Goal: Information Seeking & Learning: Learn about a topic

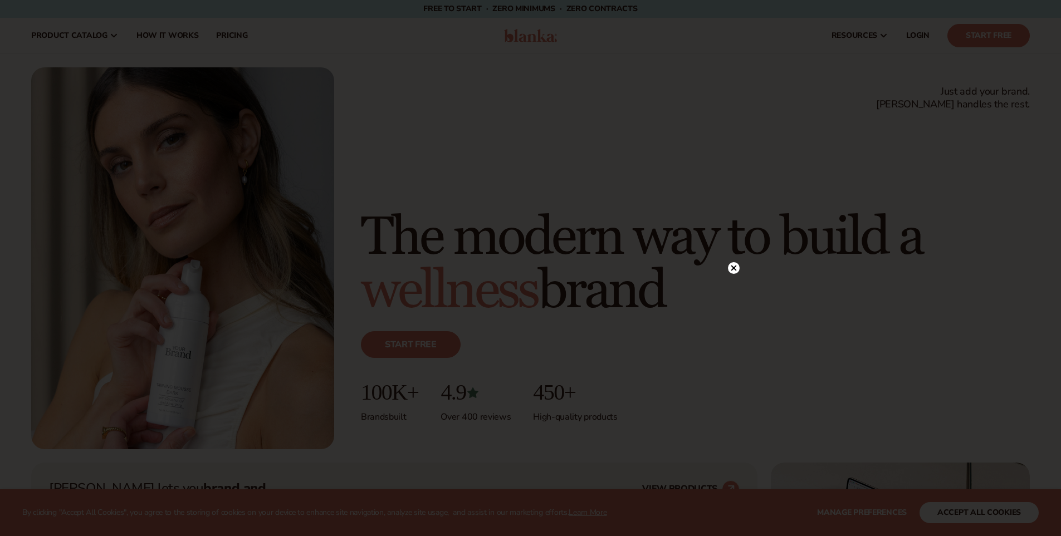
click at [733, 263] on circle at bounding box center [734, 268] width 12 height 12
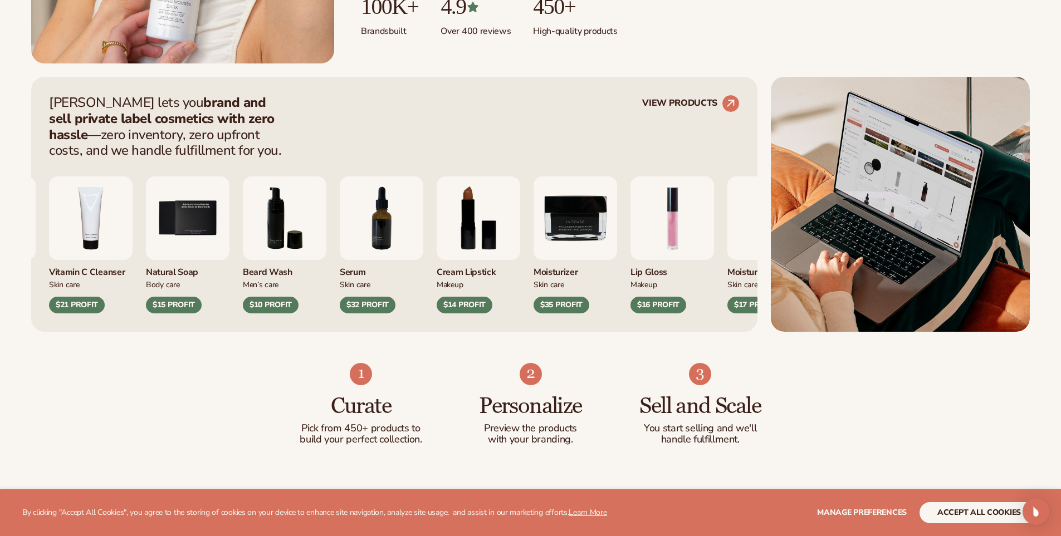
scroll to position [390, 0]
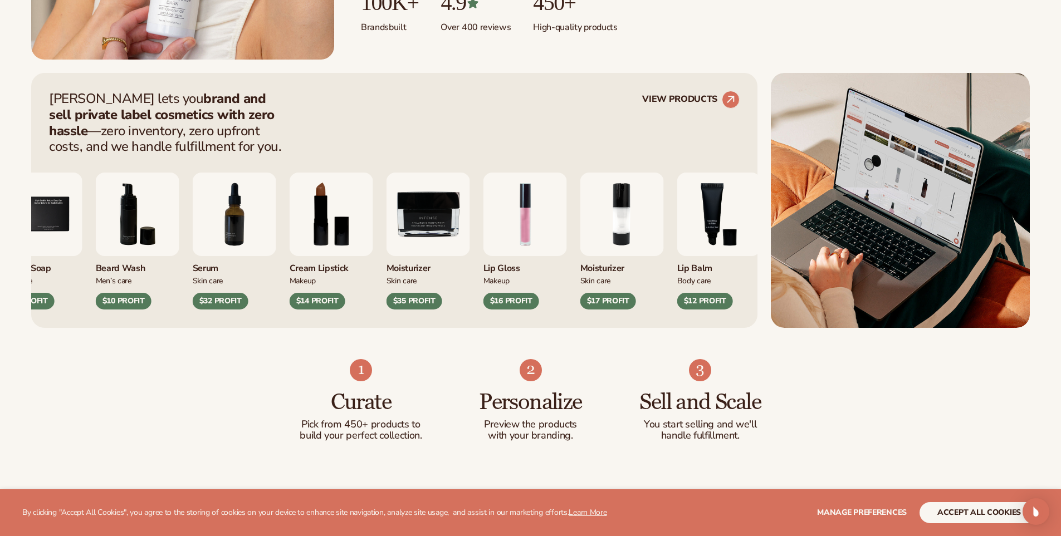
click at [225, 298] on div "$32 PROFIT" at bounding box center [221, 301] width 56 height 17
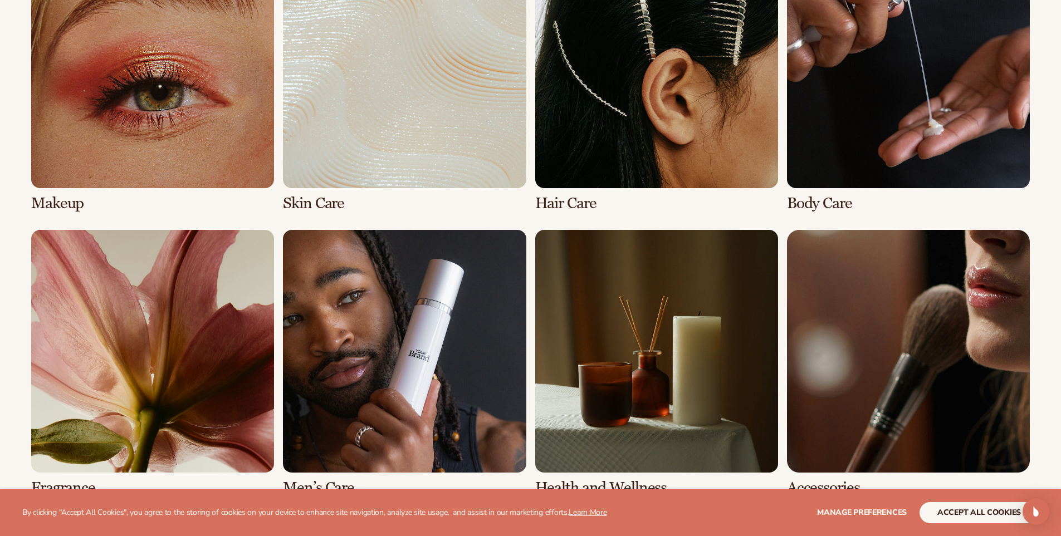
scroll to position [2394, 0]
click at [180, 139] on link "1 / 8" at bounding box center [152, 78] width 243 height 267
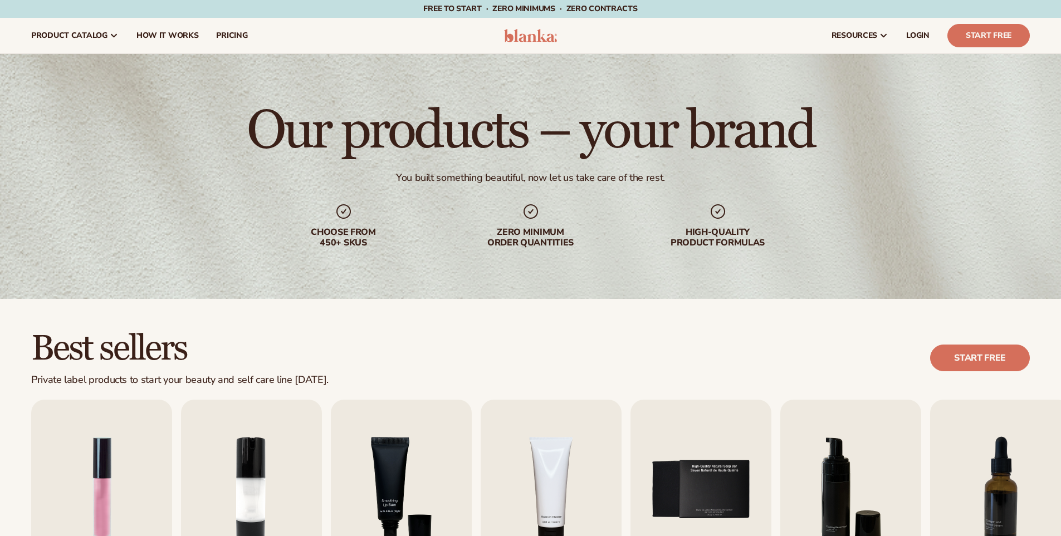
scroll to position [390, 0]
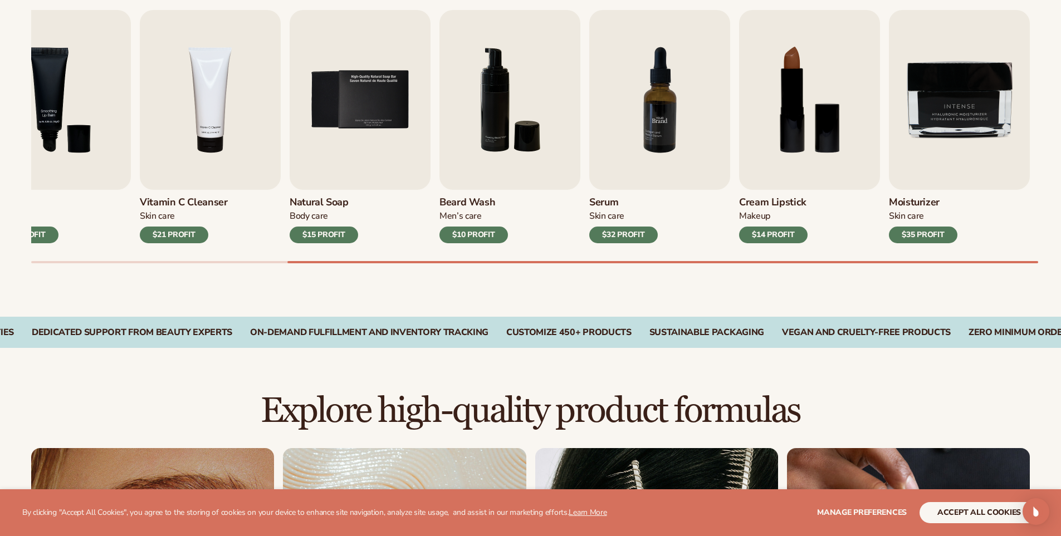
click at [638, 144] on img "7 / 9" at bounding box center [659, 100] width 141 height 180
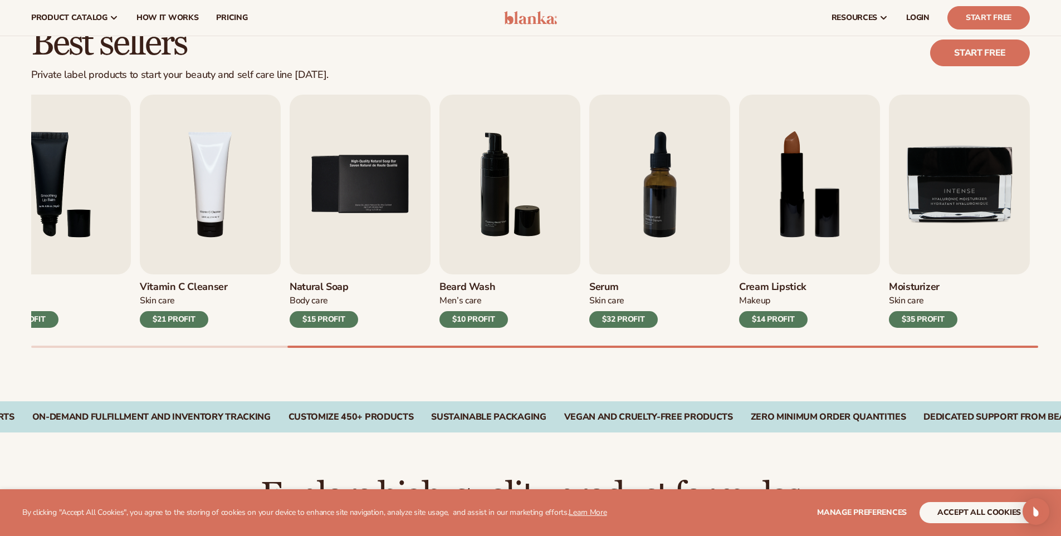
scroll to position [223, 0]
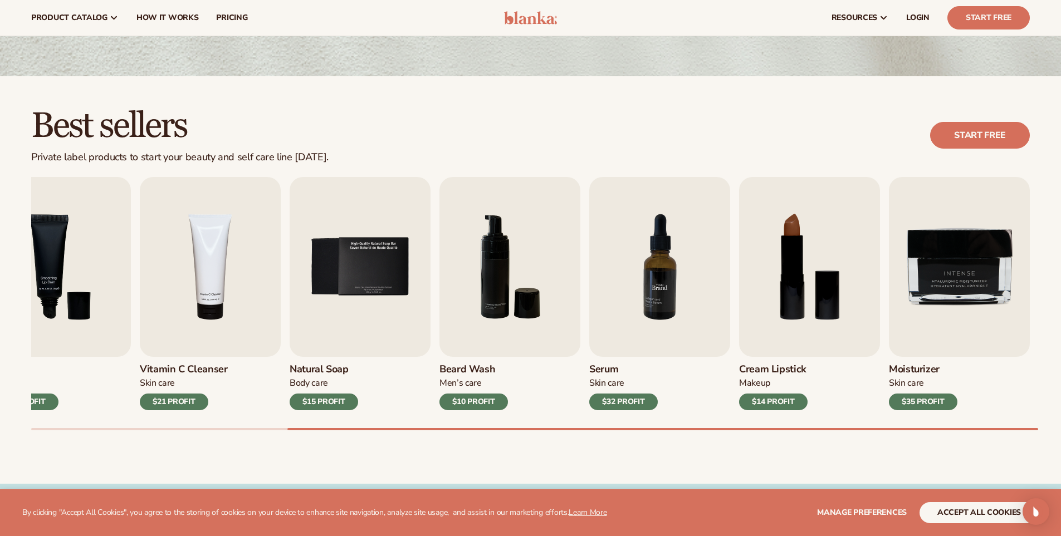
click at [680, 267] on img "7 / 9" at bounding box center [659, 267] width 141 height 180
click at [856, 308] on img "8 / 9" at bounding box center [809, 267] width 141 height 180
click at [791, 409] on div "$14 PROFIT" at bounding box center [773, 402] width 68 height 17
click at [996, 127] on link "Start free" at bounding box center [980, 135] width 100 height 27
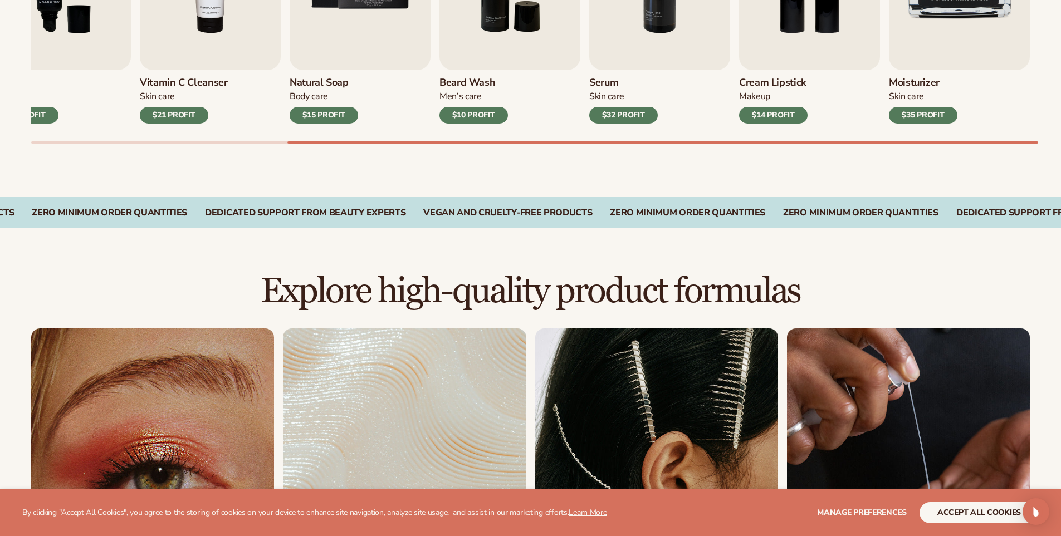
scroll to position [724, 0]
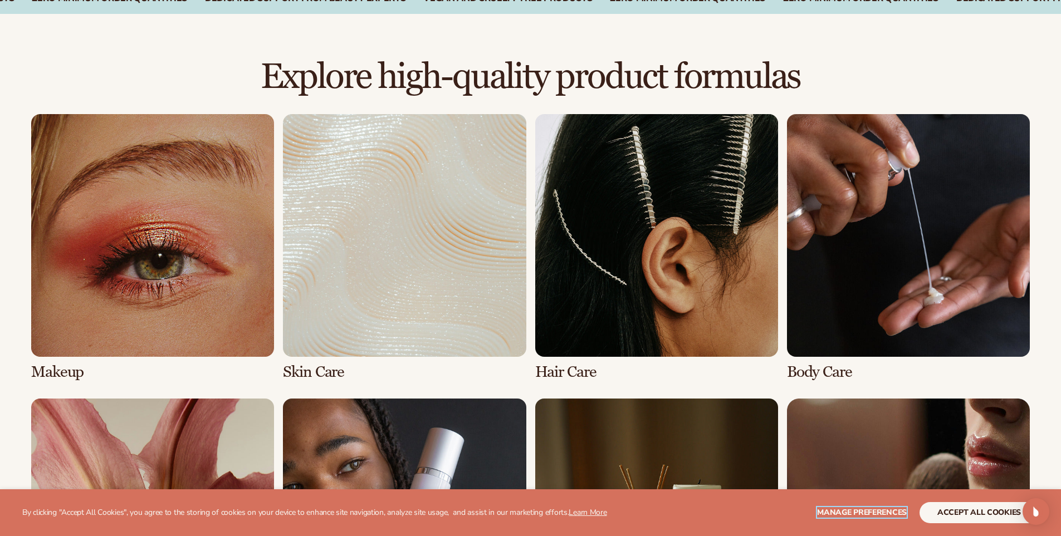
click at [891, 518] on button "Manage preferences" at bounding box center [862, 512] width 90 height 21
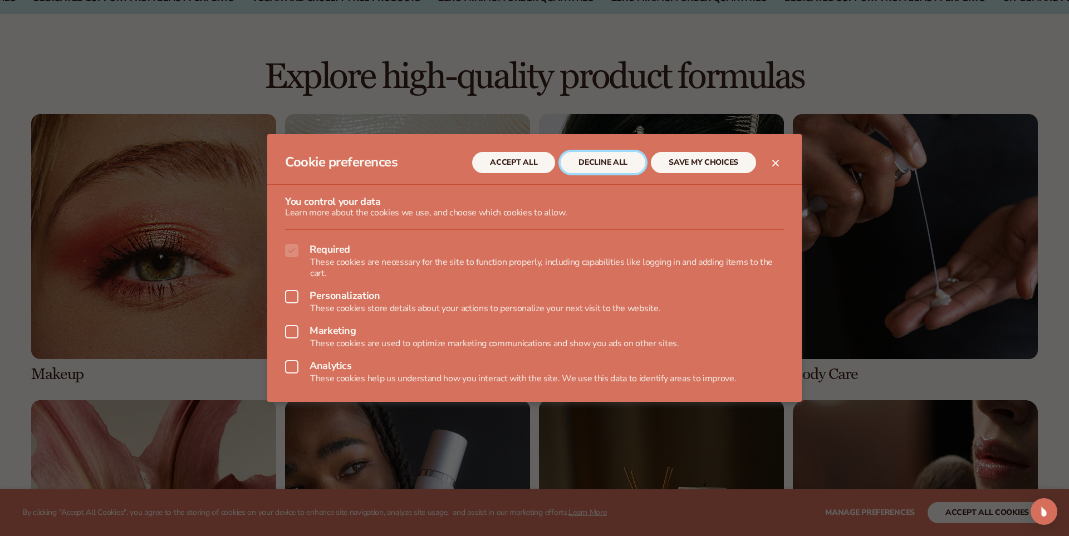
click at [616, 158] on button "DECLINE ALL" at bounding box center [603, 162] width 85 height 21
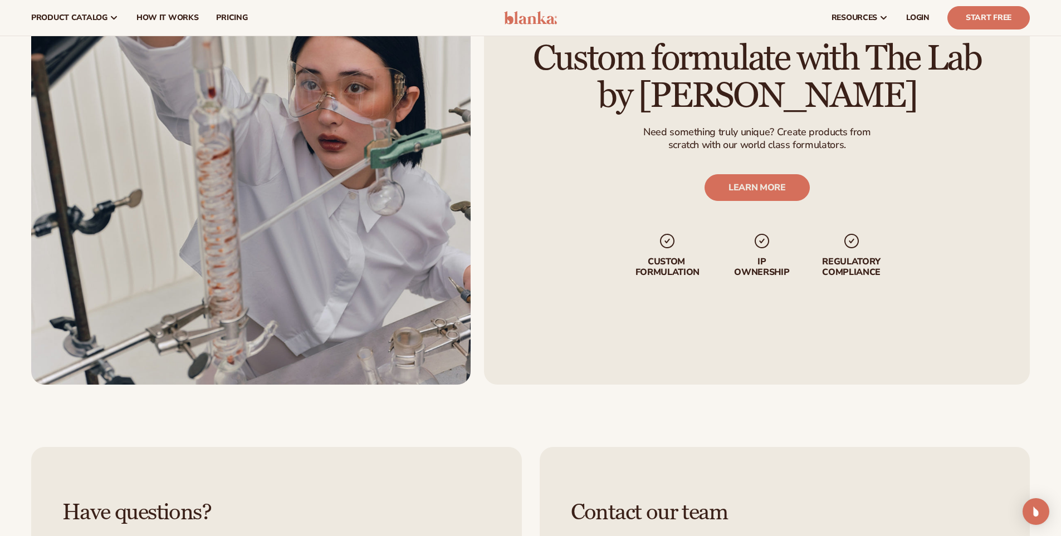
scroll to position [1448, 0]
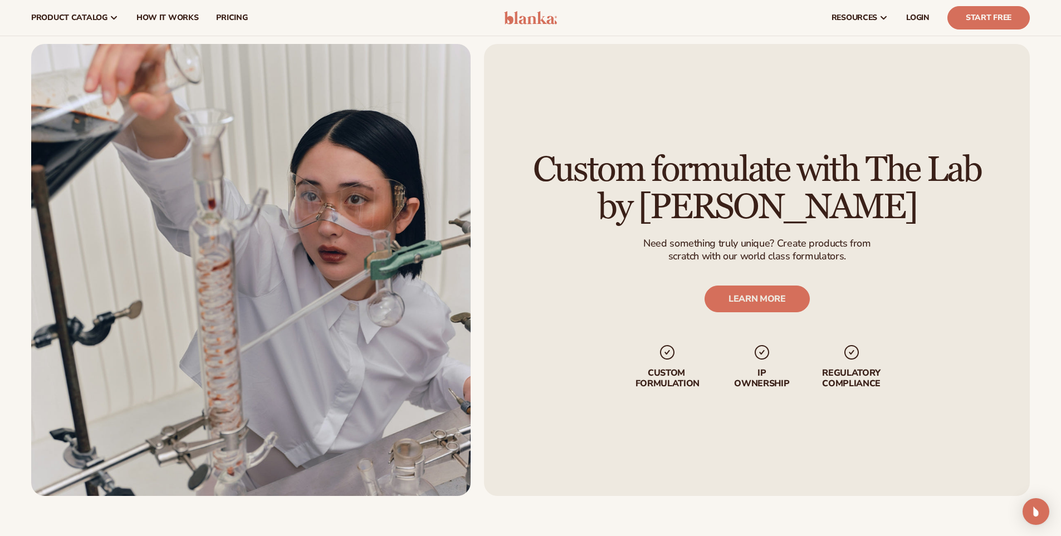
click at [675, 175] on h2 "Custom formulate with The Lab by [PERSON_NAME]" at bounding box center [757, 188] width 484 height 75
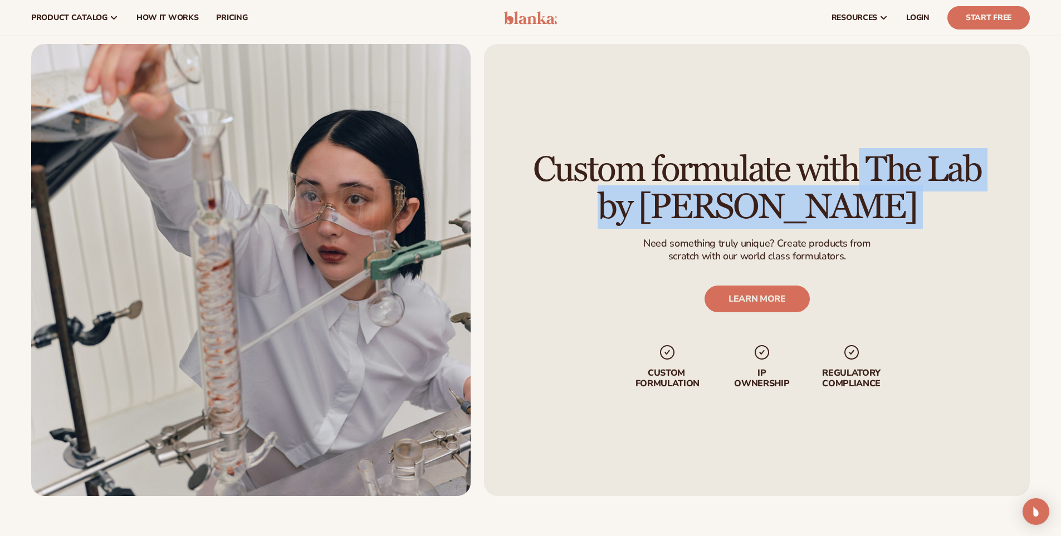
click at [675, 175] on h2 "Custom formulate with The Lab by [PERSON_NAME]" at bounding box center [757, 188] width 484 height 75
click at [822, 184] on h2 "Custom formulate with The Lab by [PERSON_NAME]" at bounding box center [757, 188] width 484 height 75
click at [781, 197] on h2 "Custom formulate with The Lab by [PERSON_NAME]" at bounding box center [757, 188] width 484 height 75
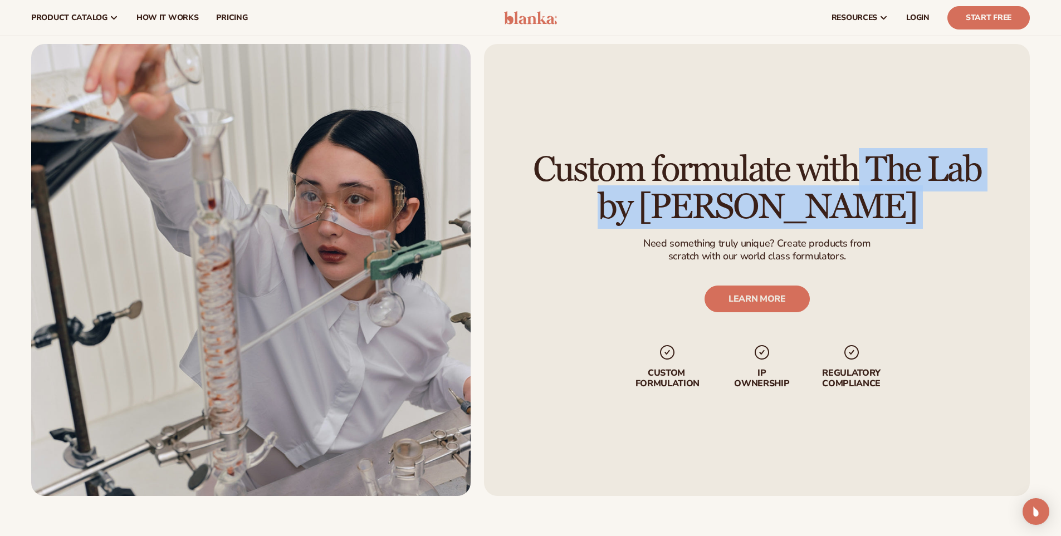
click at [781, 197] on h2 "Custom formulate with The Lab by [PERSON_NAME]" at bounding box center [757, 188] width 484 height 75
click at [760, 179] on h2 "Custom formulate with The Lab by [PERSON_NAME]" at bounding box center [757, 188] width 484 height 75
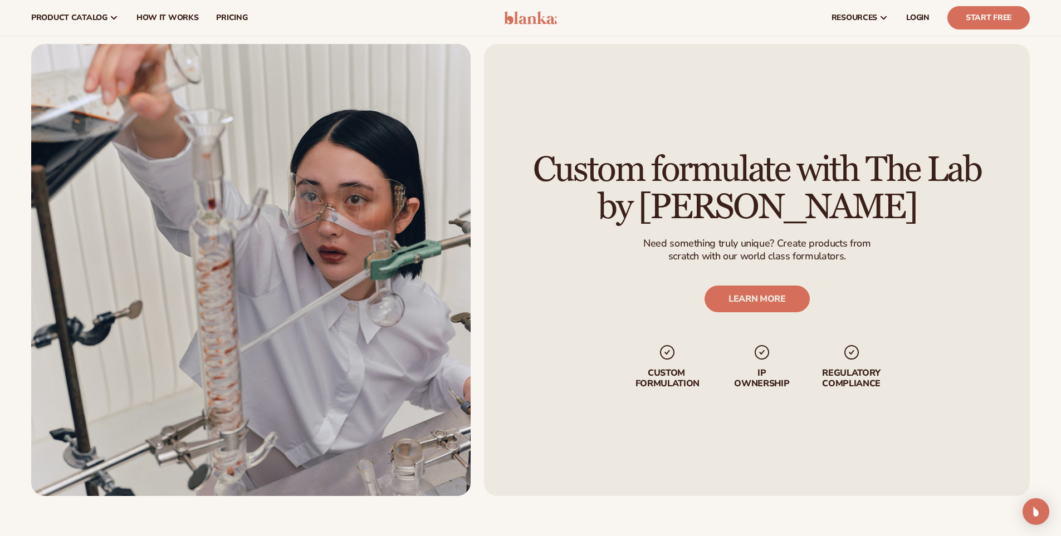
click at [760, 172] on h2 "Custom formulate with The Lab by [PERSON_NAME]" at bounding box center [757, 188] width 484 height 75
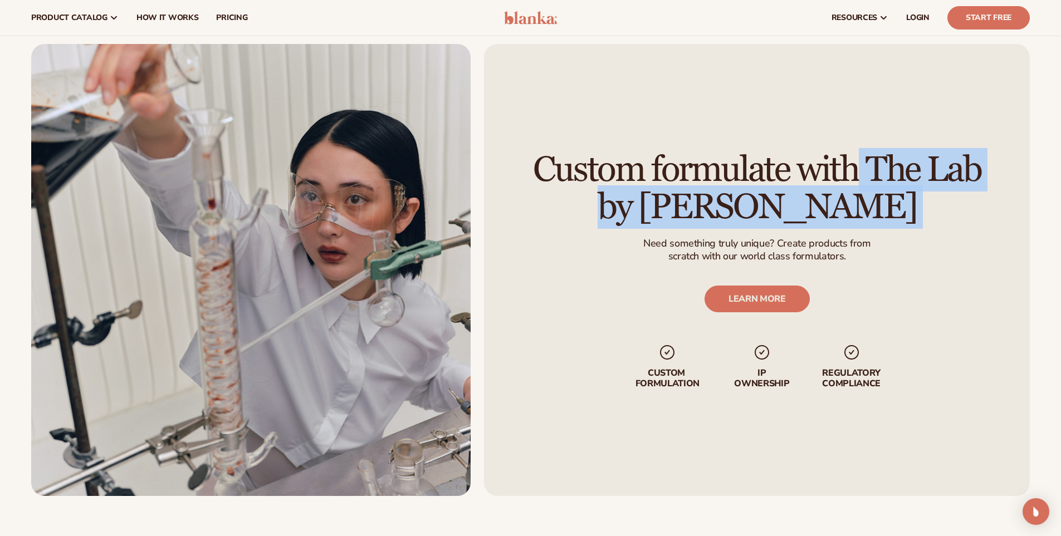
click at [760, 172] on h2 "Custom formulate with The Lab by [PERSON_NAME]" at bounding box center [757, 188] width 484 height 75
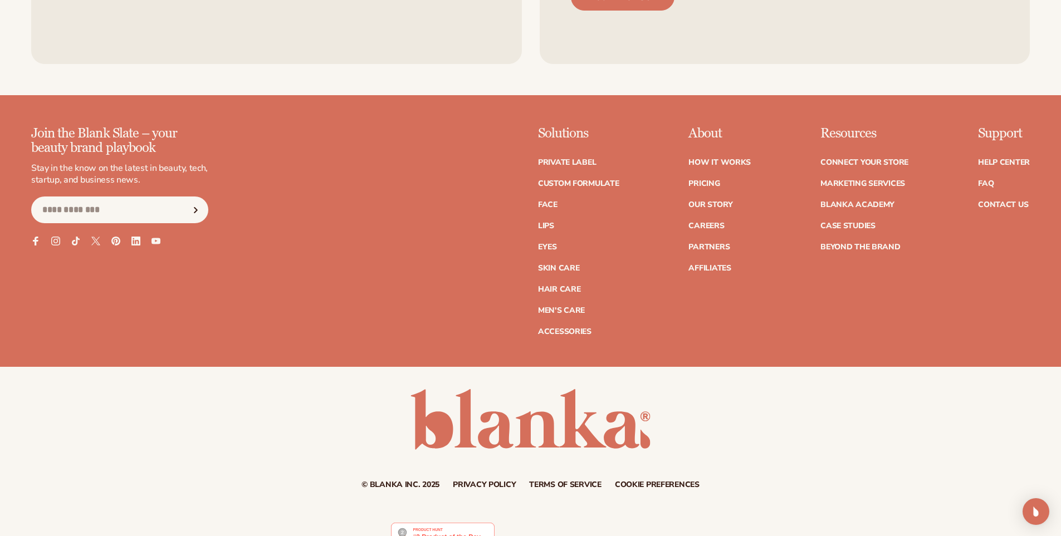
scroll to position [2172, 0]
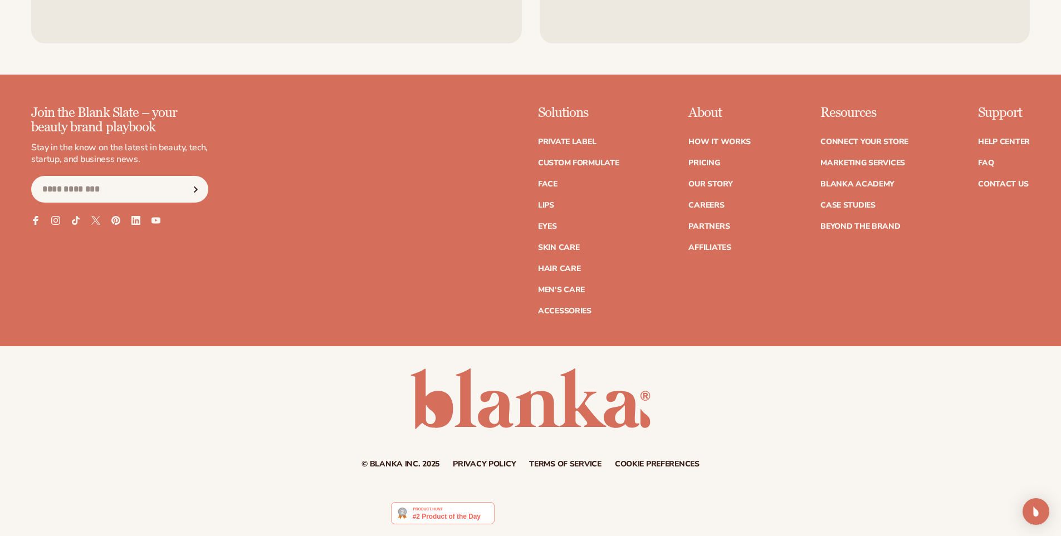
click at [455, 514] on img at bounding box center [442, 513] width 103 height 22
